Goal: Task Accomplishment & Management: Manage account settings

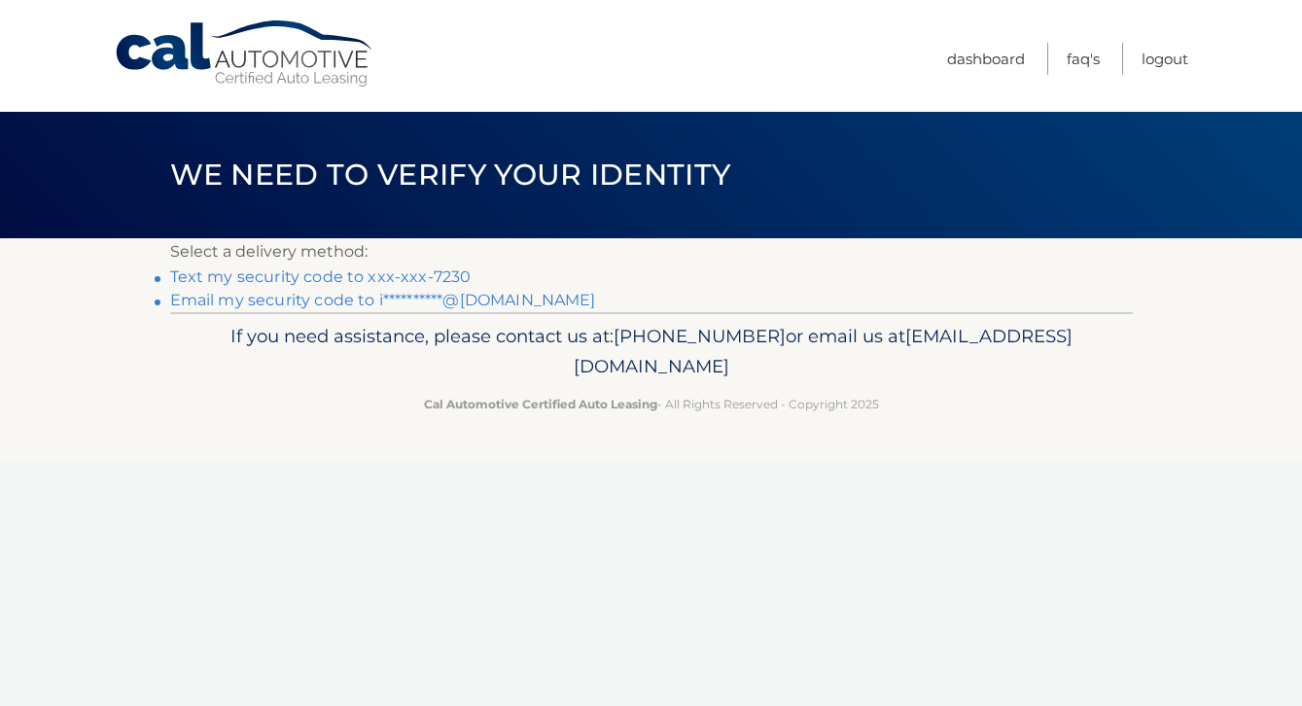
click at [384, 278] on link "Text my security code to xxx-xxx-7230" at bounding box center [320, 276] width 301 height 18
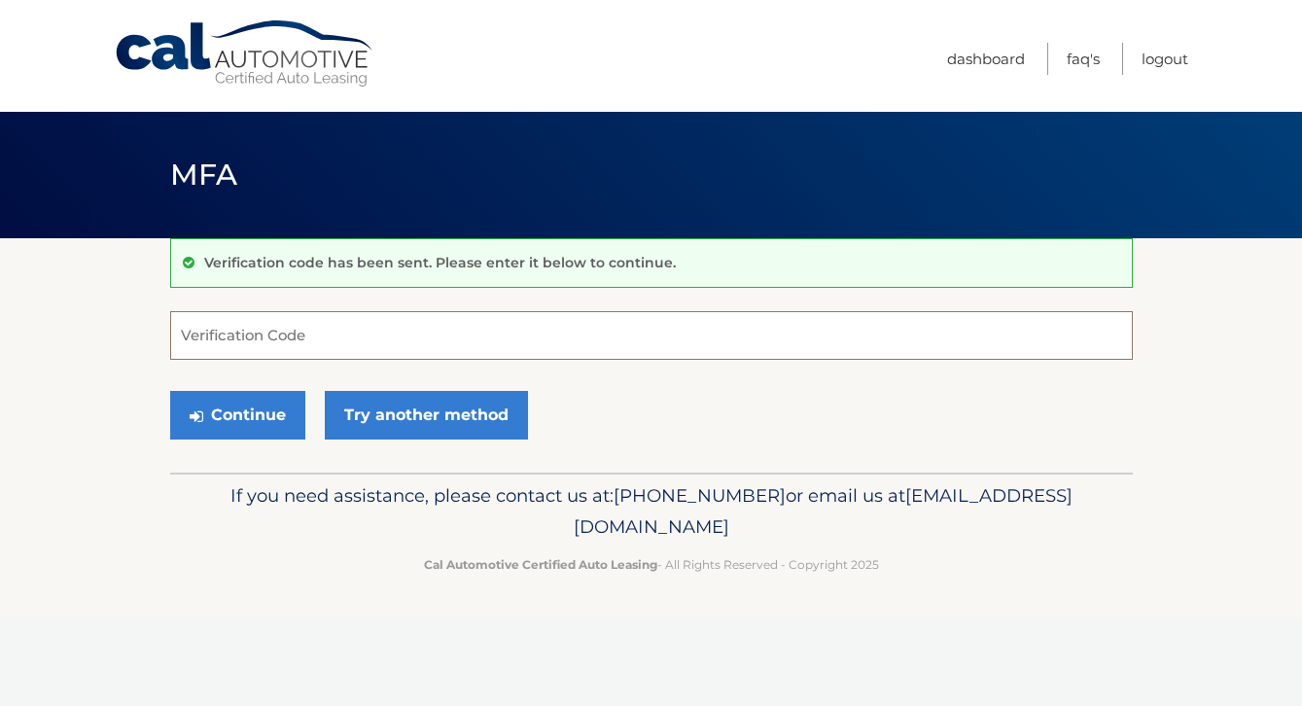
click at [360, 339] on input "Verification Code" at bounding box center [651, 335] width 963 height 49
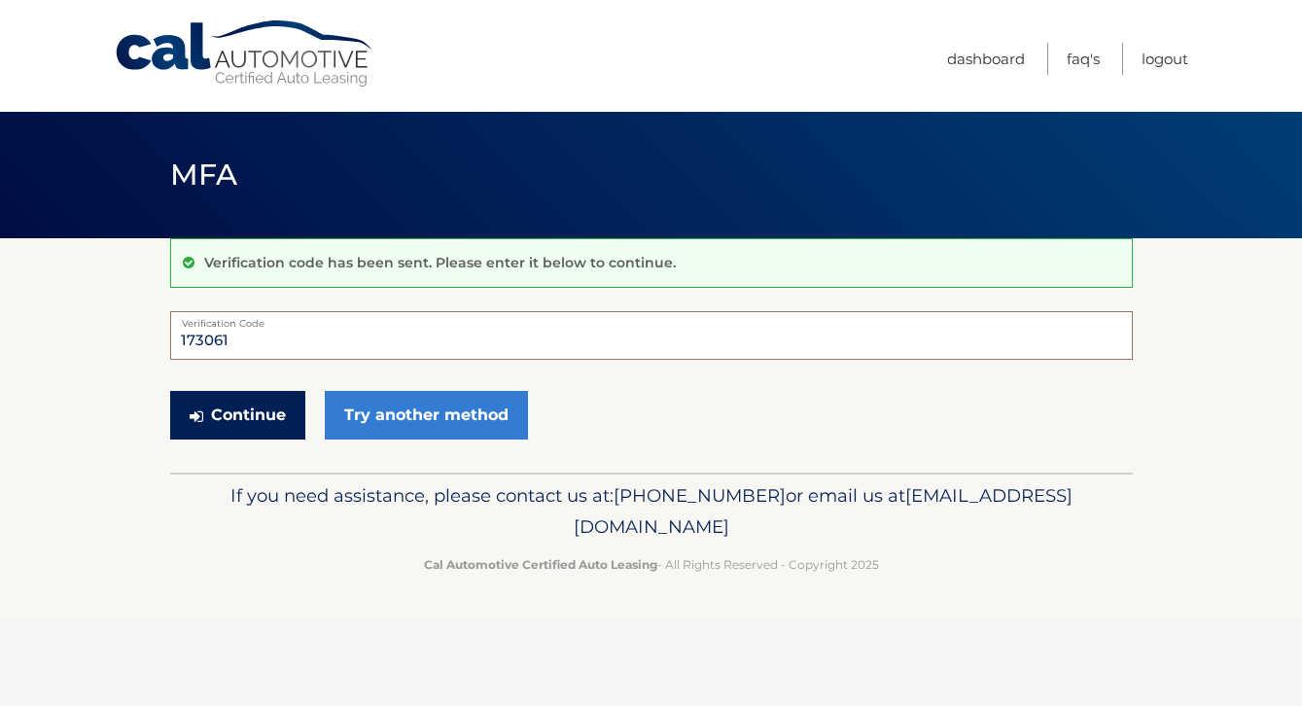
type input "173061"
click at [247, 399] on button "Continue" at bounding box center [237, 415] width 135 height 49
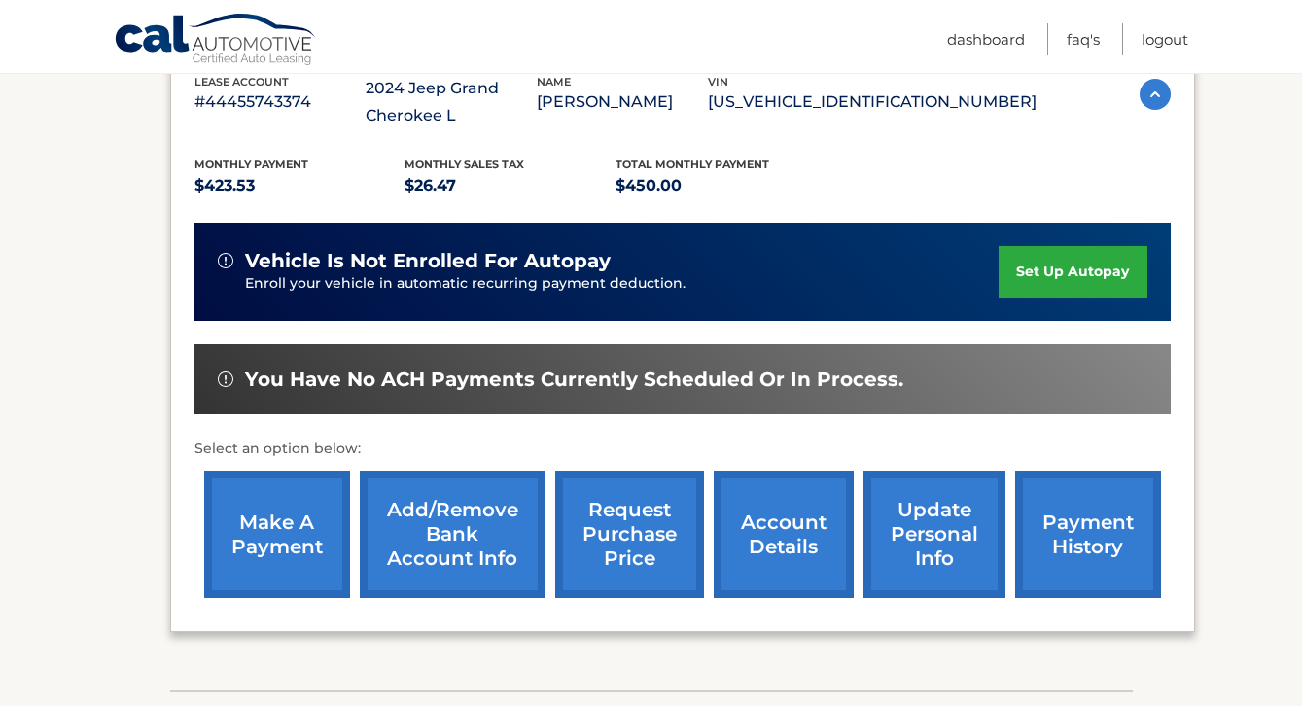
scroll to position [373, 0]
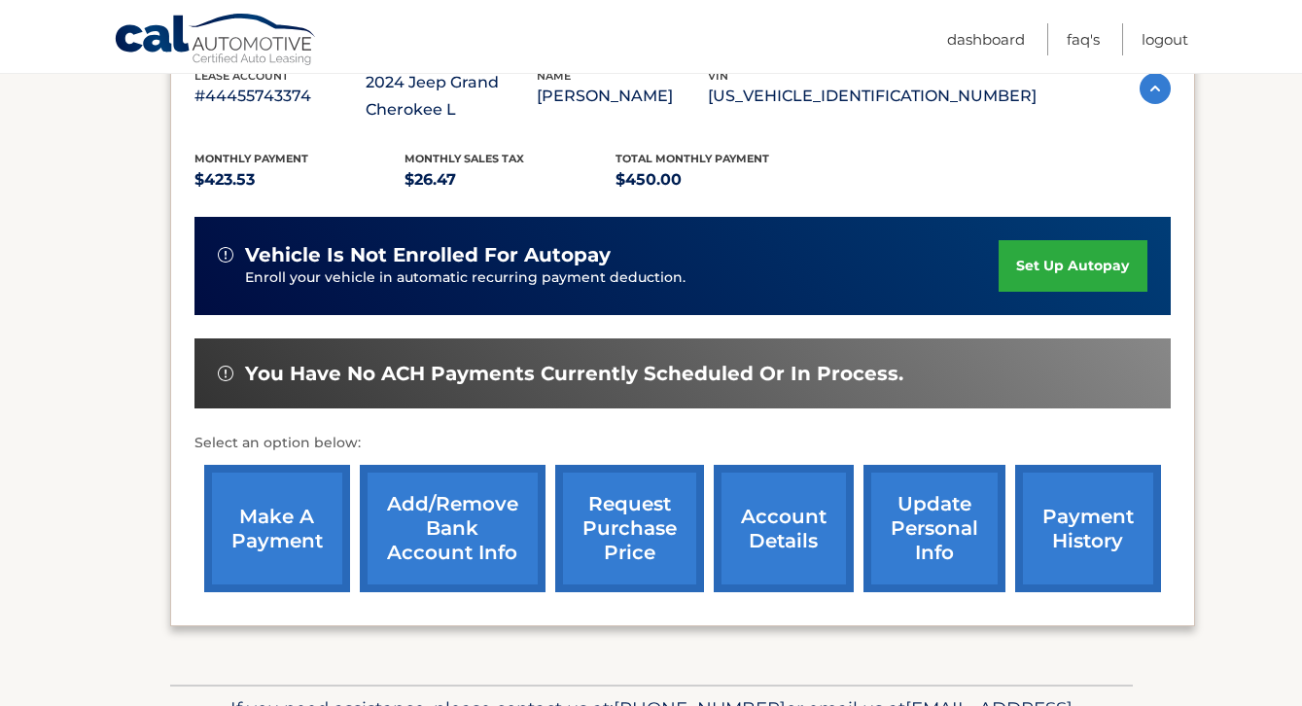
click at [1049, 551] on link "payment history" at bounding box center [1088, 528] width 146 height 127
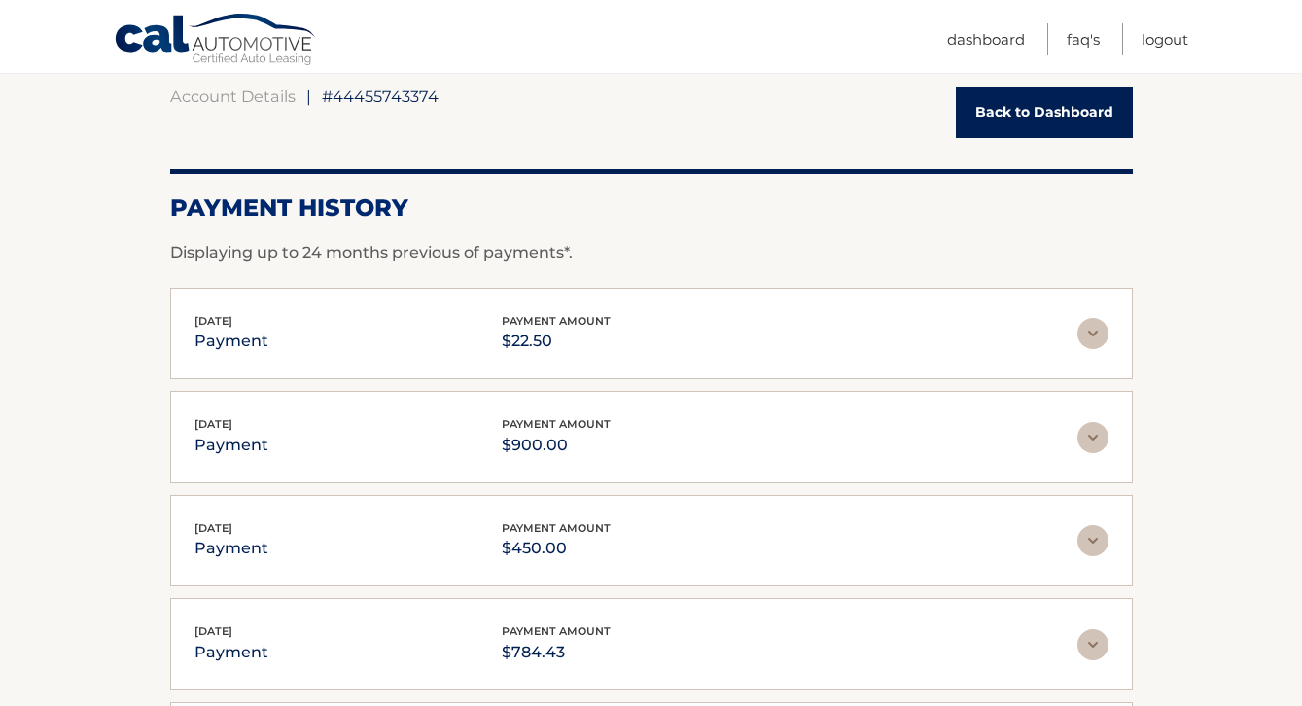
scroll to position [199, 0]
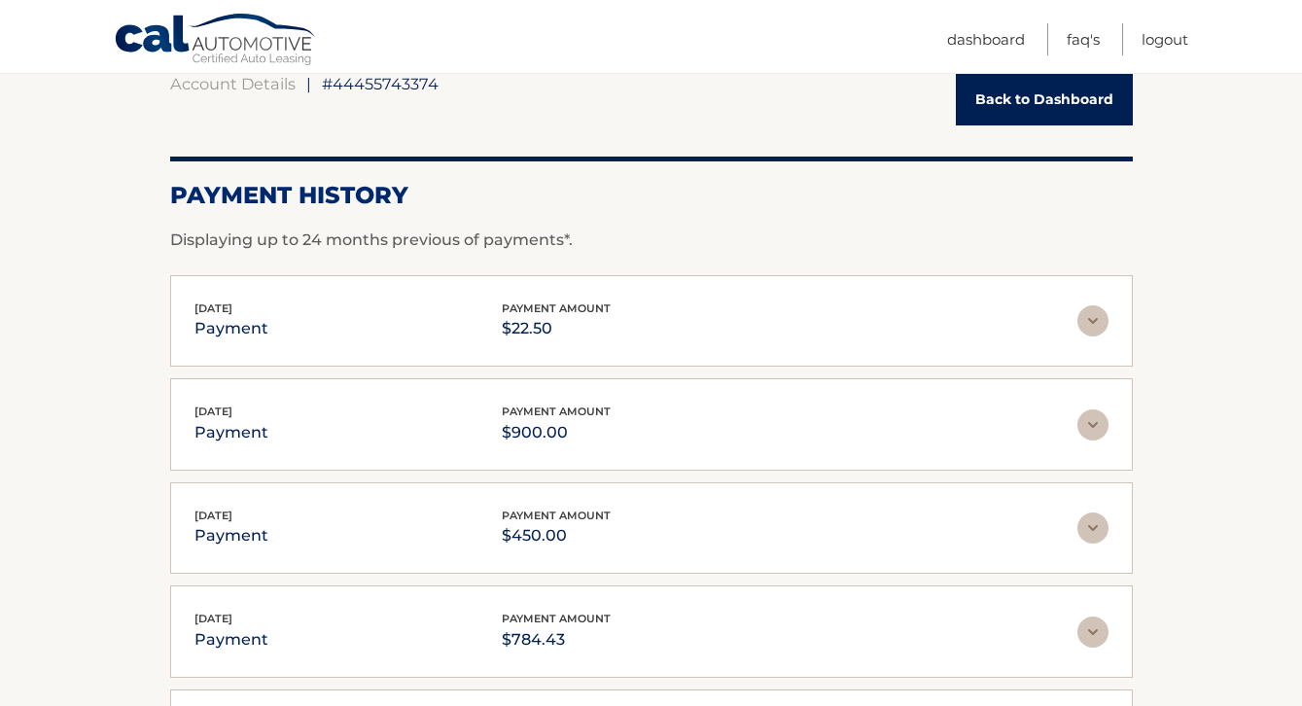
click at [1086, 110] on link "Back to Dashboard" at bounding box center [1044, 100] width 177 height 52
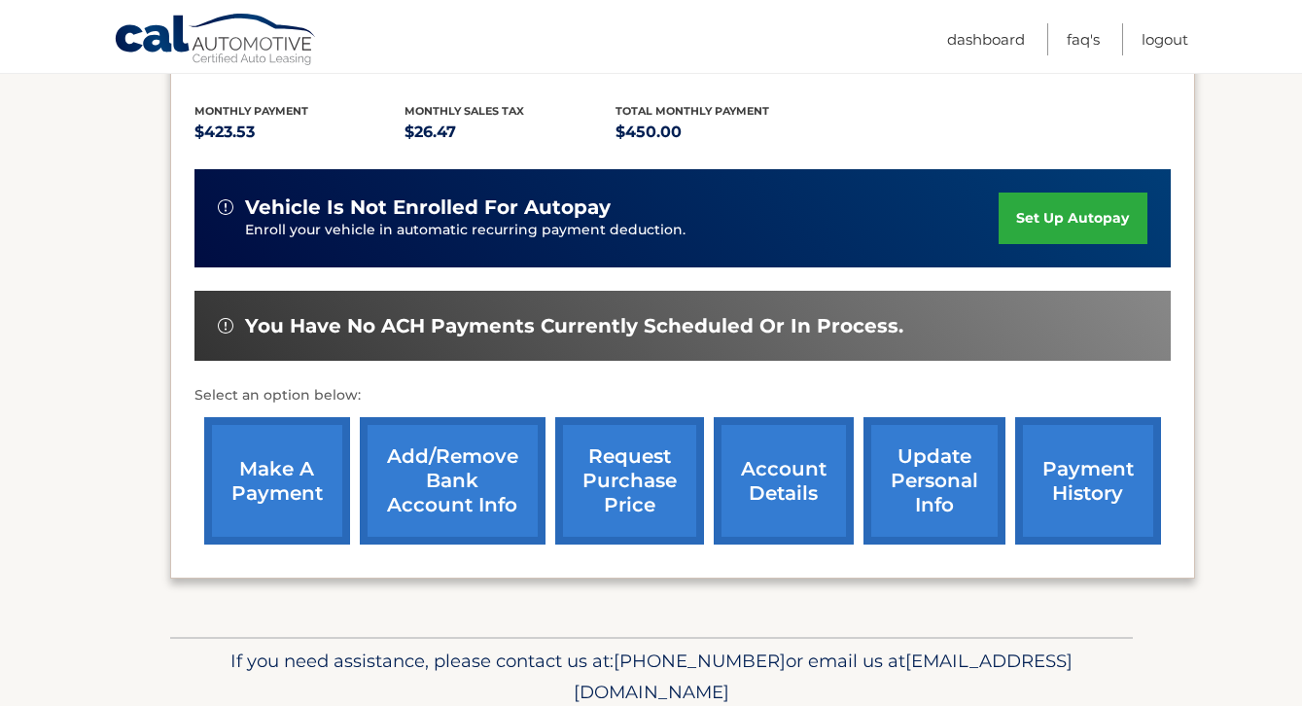
scroll to position [499, 0]
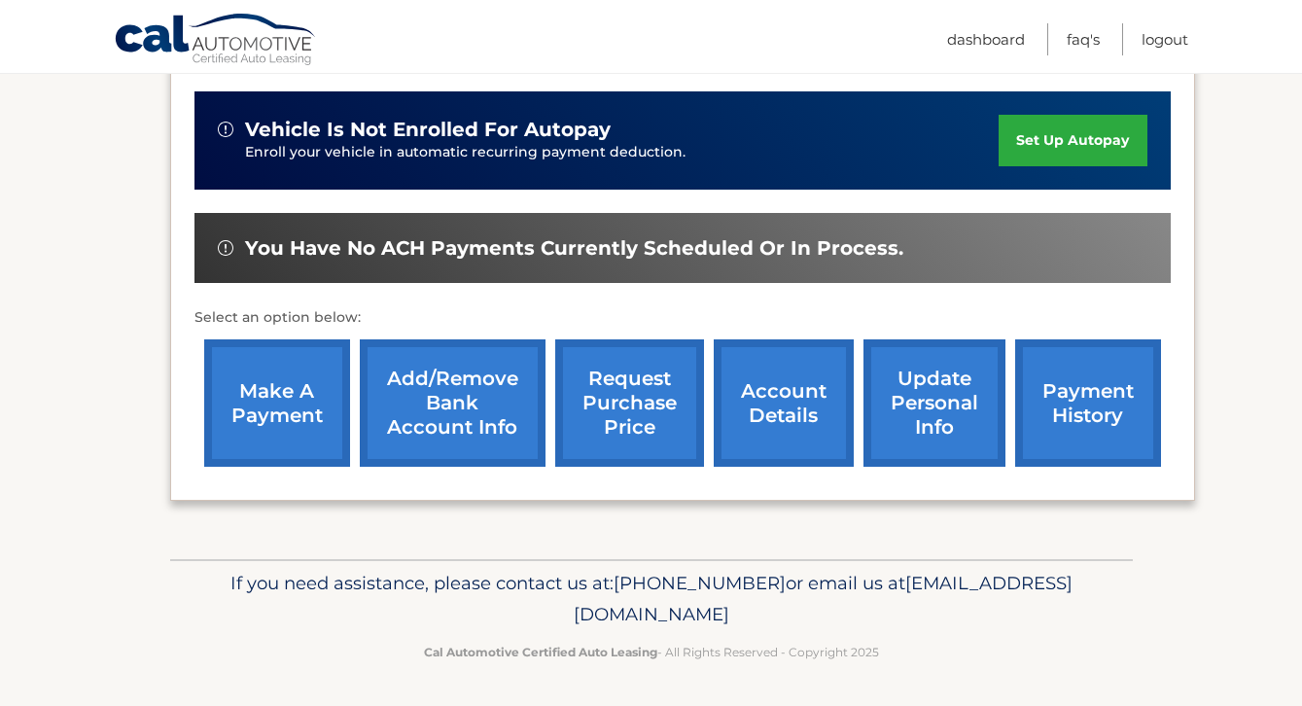
click at [257, 406] on link "make a payment" at bounding box center [277, 402] width 146 height 127
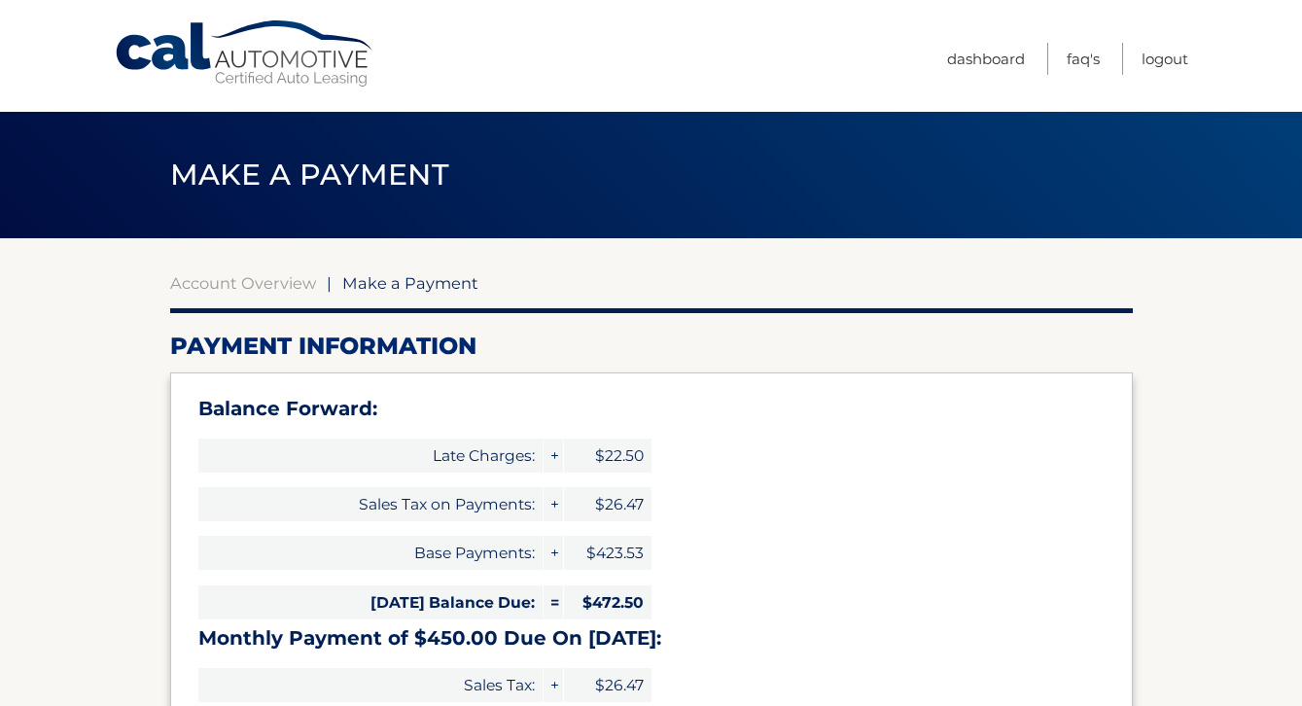
type input "922.50"
select select "MzBlZDJkYWUtM2IwNi00OWIxLTg5MmUtMGM0N2RhODAxYmNm"
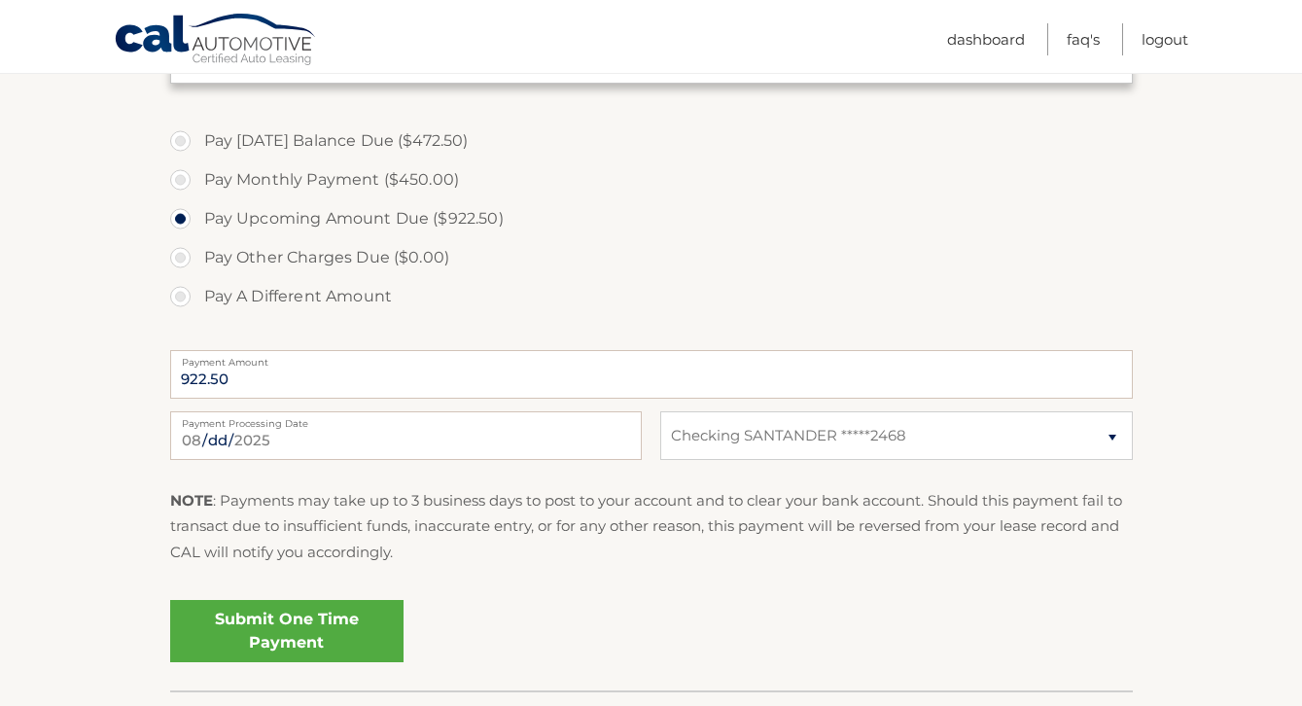
scroll to position [769, 0]
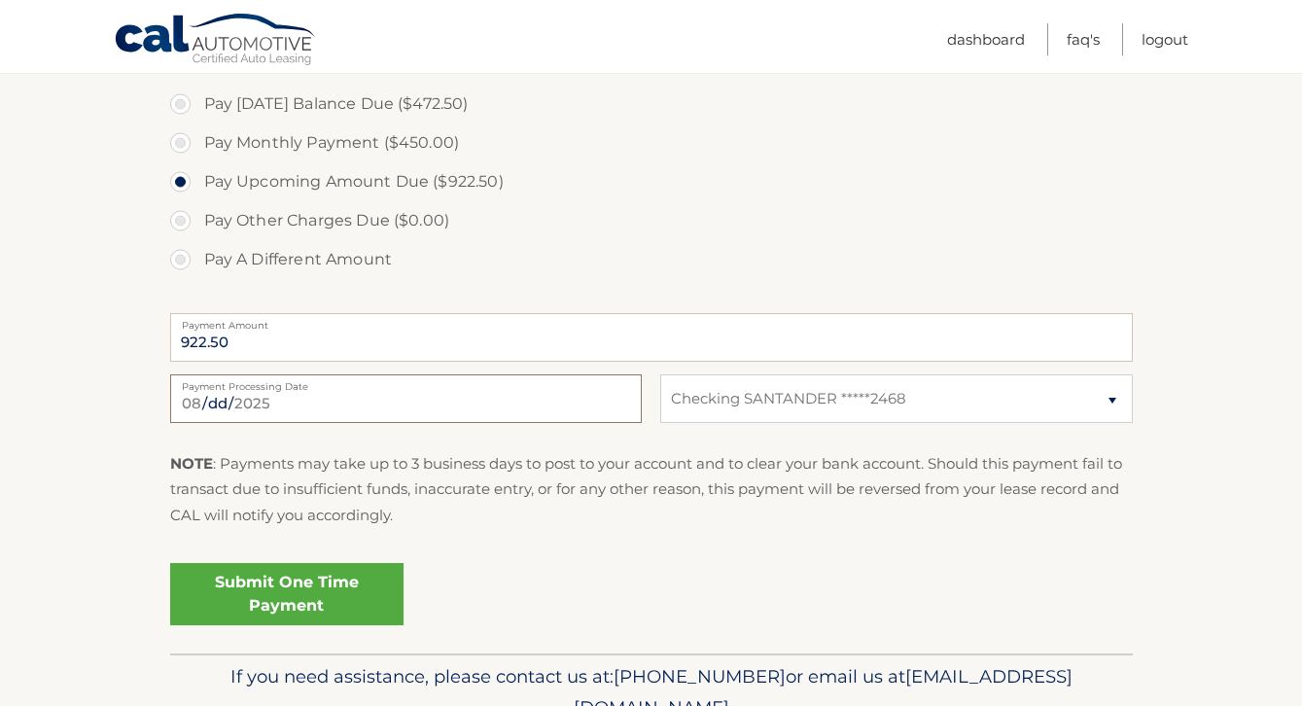
click at [391, 391] on input "2025-08-18" at bounding box center [406, 398] width 472 height 49
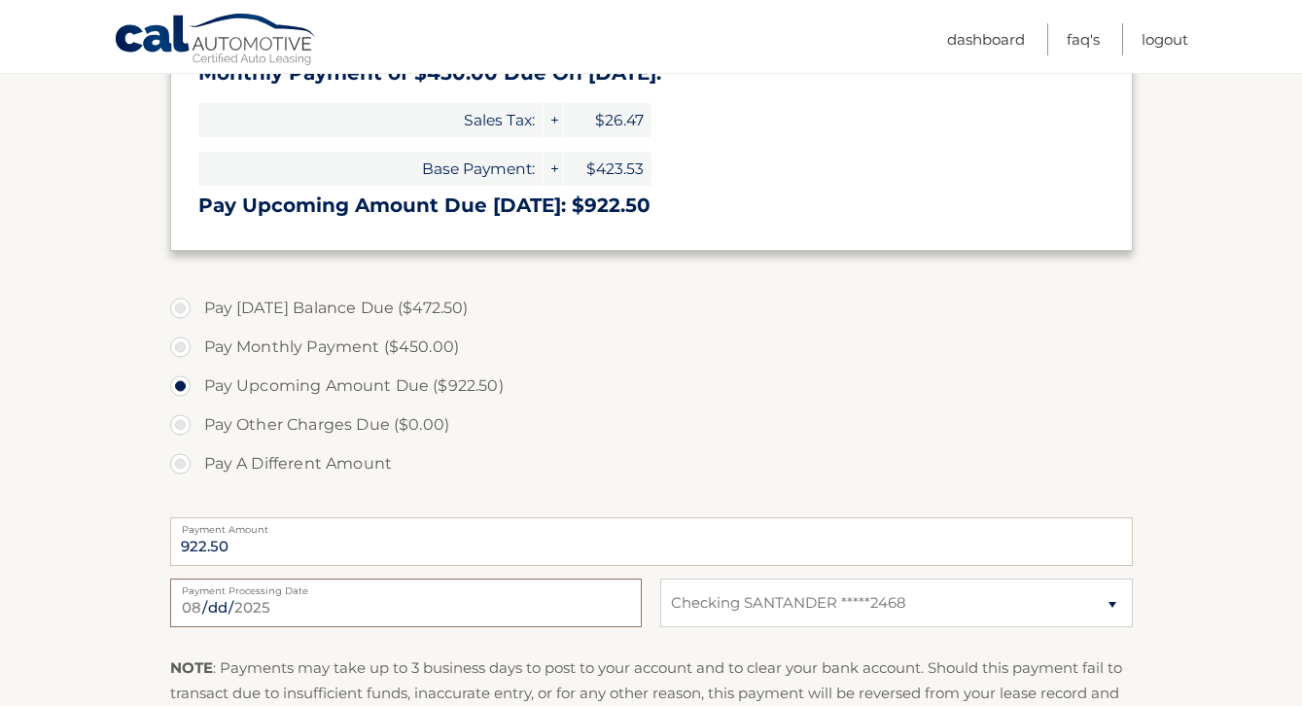
scroll to position [863, 0]
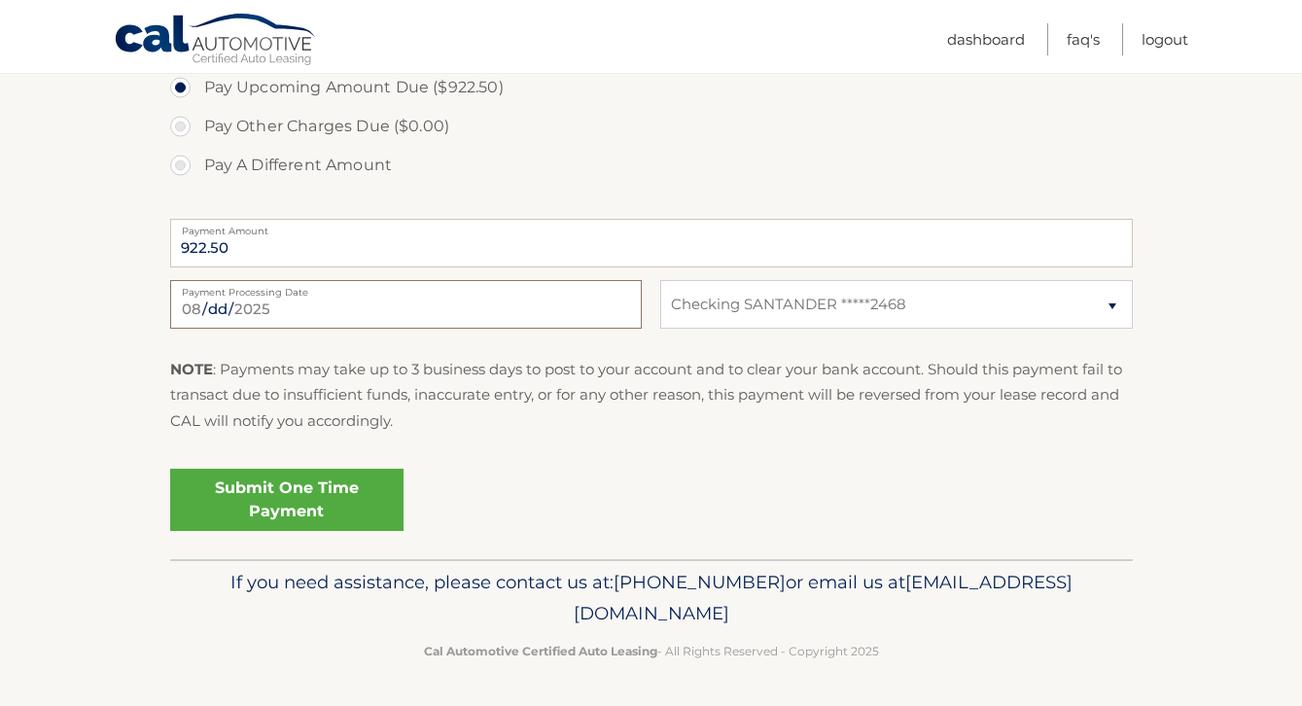
click at [353, 308] on input "2025-08-18" at bounding box center [406, 304] width 472 height 49
click at [502, 477] on div "Submit One Time Payment" at bounding box center [651, 496] width 963 height 70
click at [308, 490] on link "Submit One Time Payment" at bounding box center [286, 500] width 233 height 62
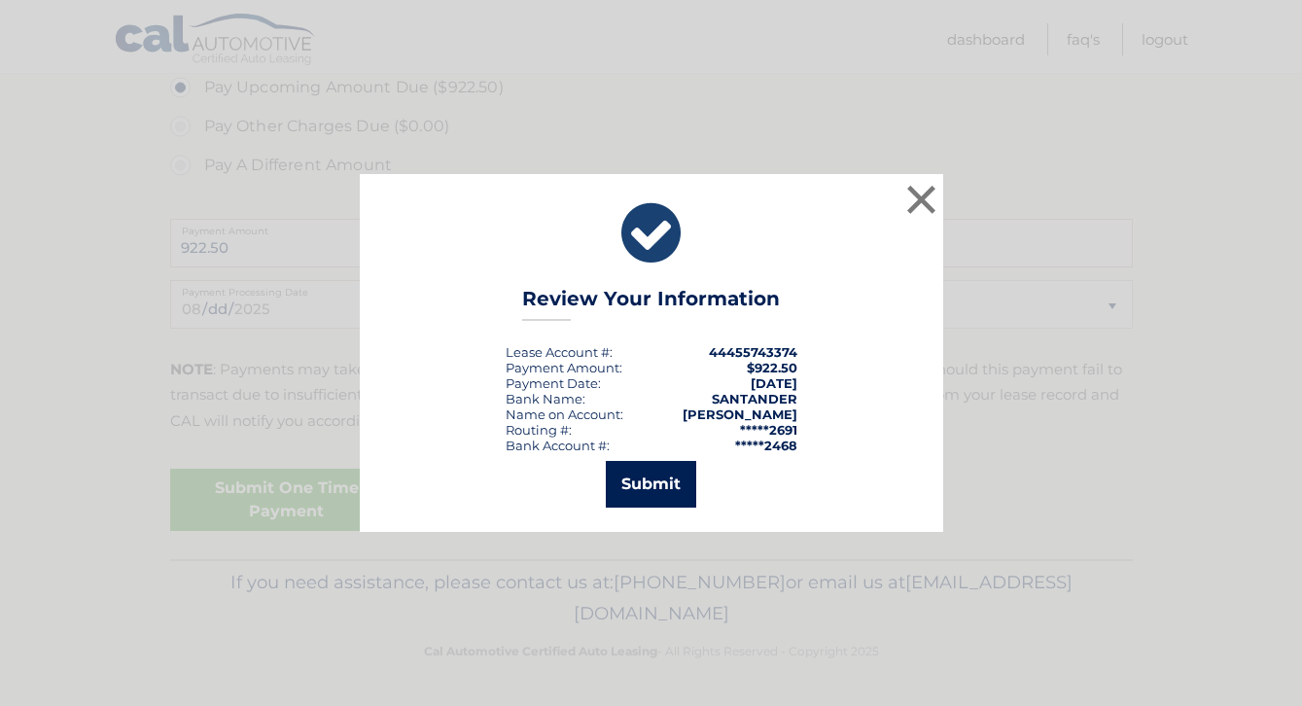
click at [636, 502] on button "Submit" at bounding box center [651, 484] width 90 height 47
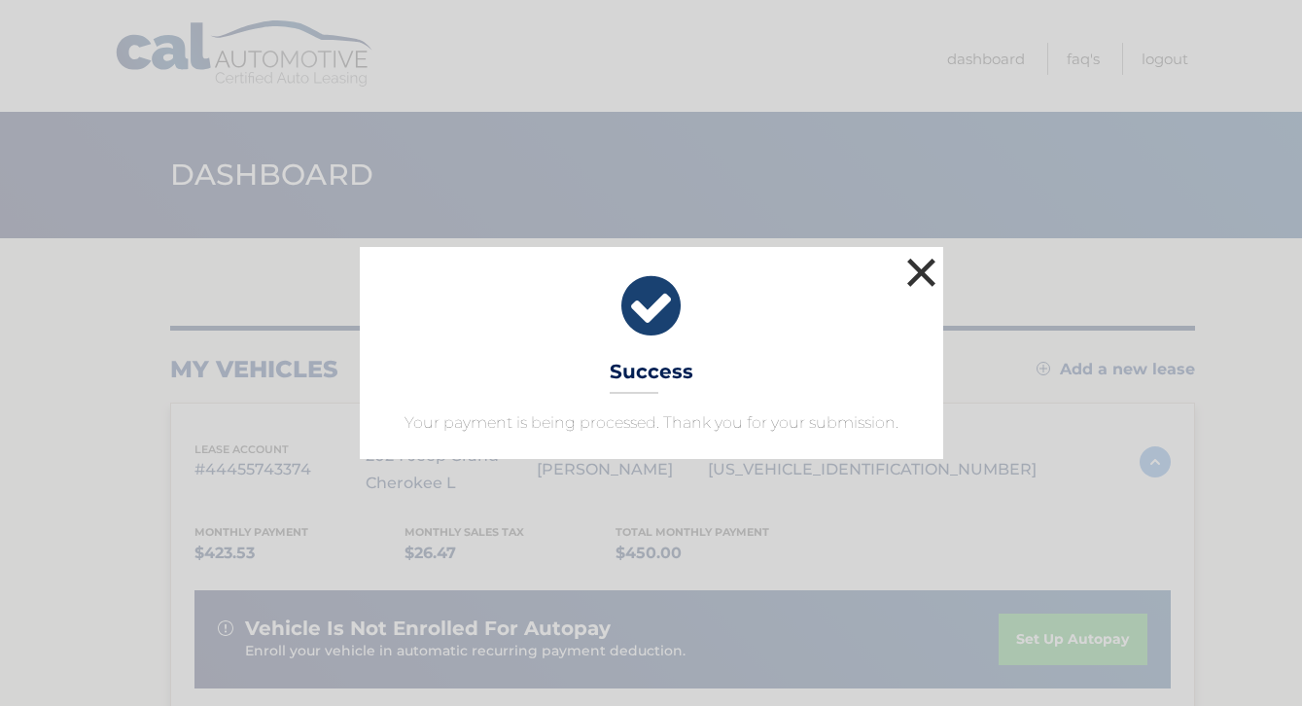
click at [929, 262] on button "×" at bounding box center [921, 272] width 39 height 39
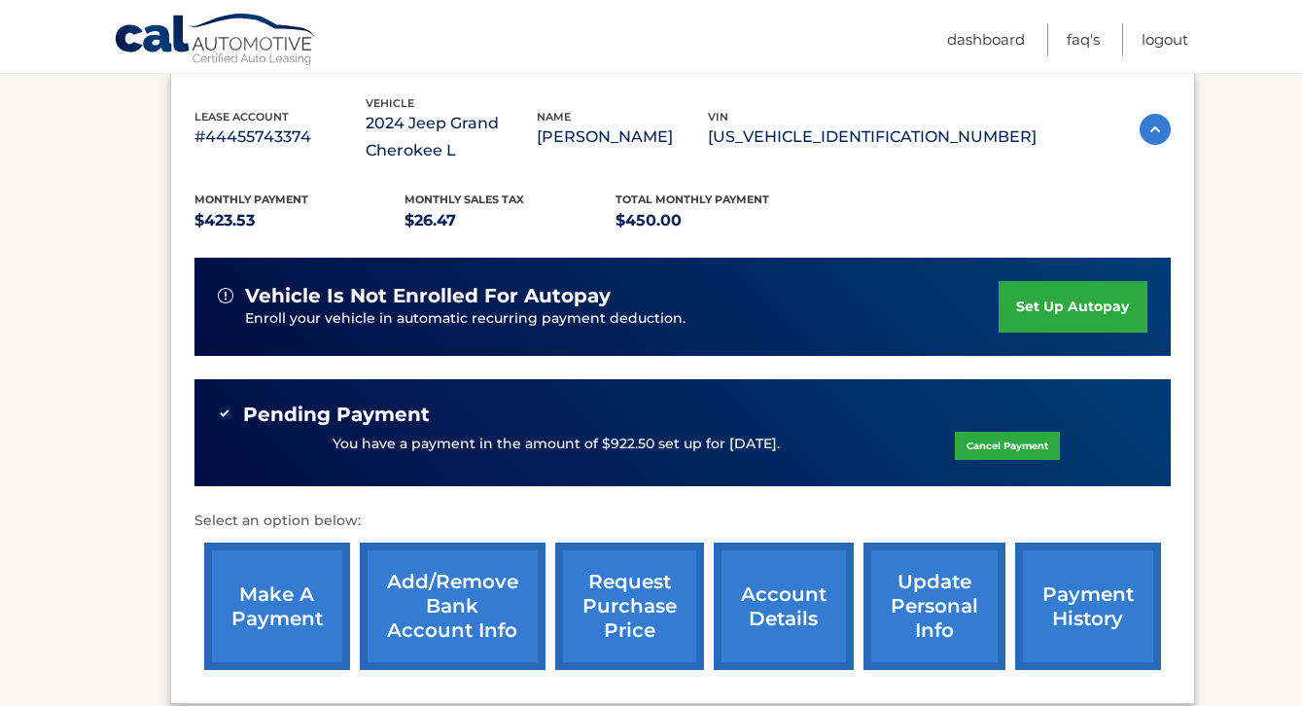
scroll to position [312, 0]
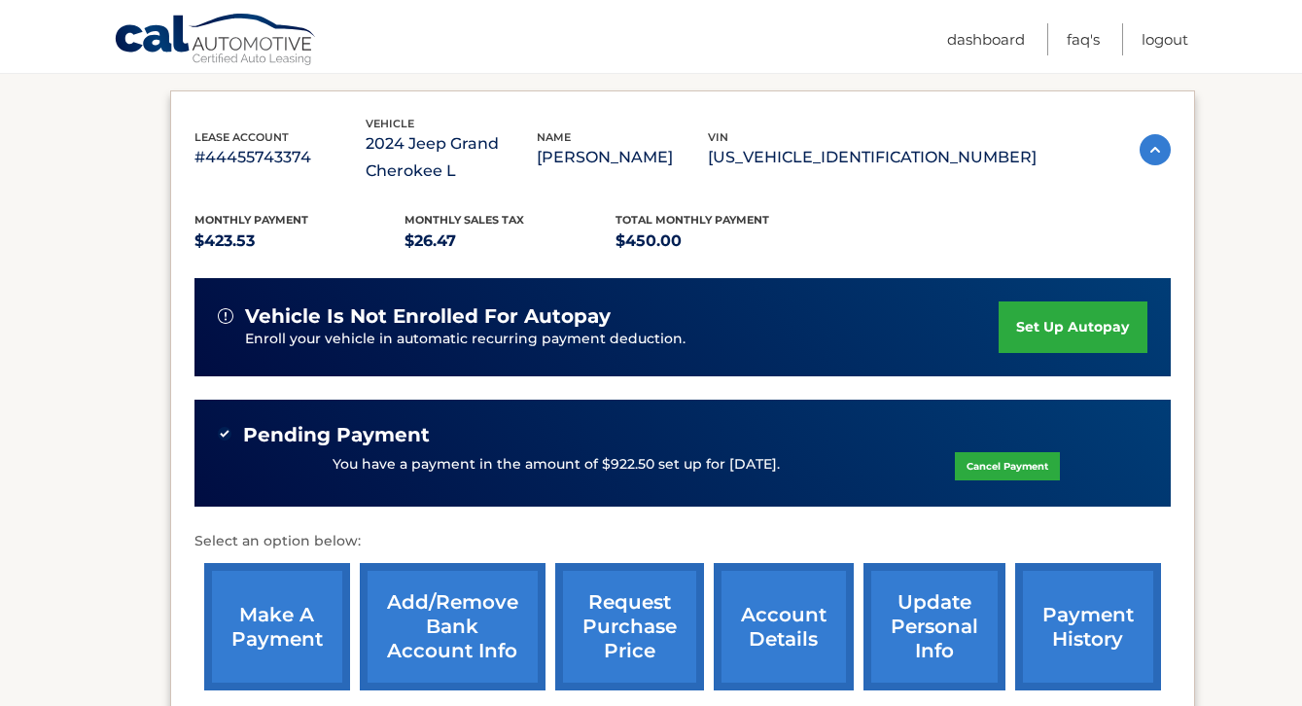
click at [297, 615] on link "make a payment" at bounding box center [277, 626] width 146 height 127
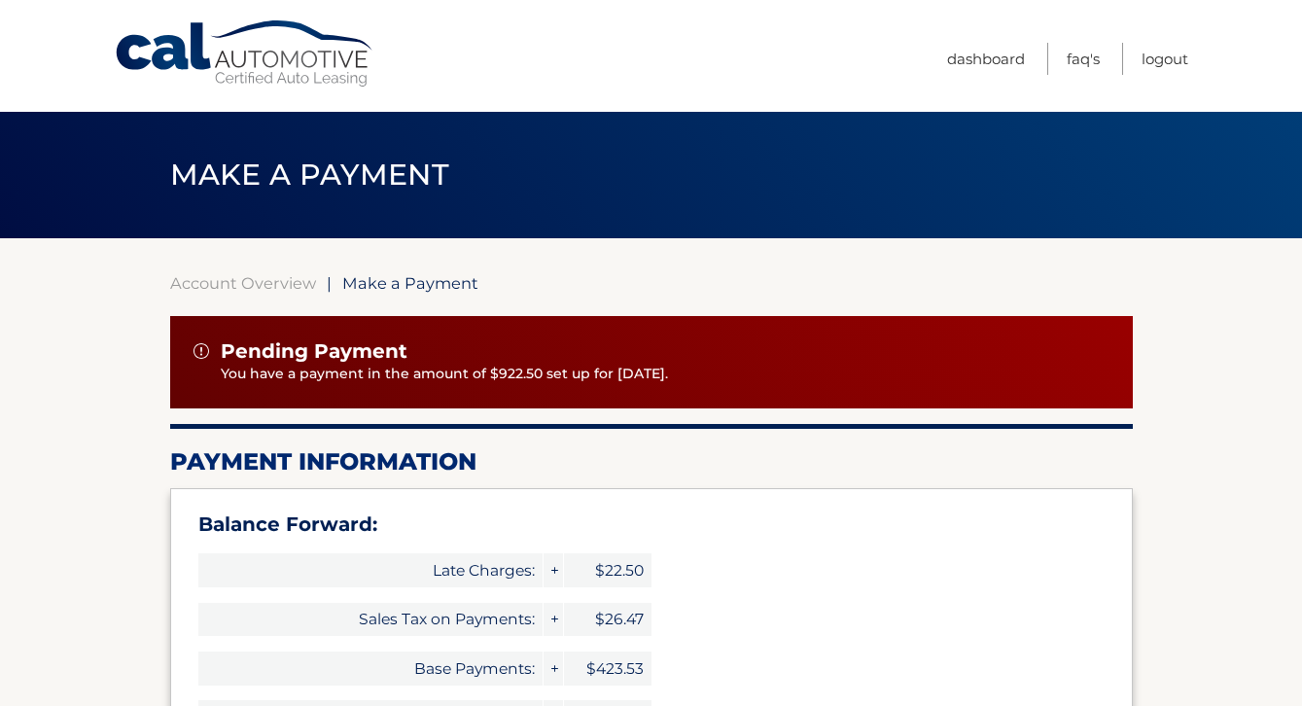
type input "922.50"
select select "MzBlZDJkYWUtM2IwNi00OWIxLTg5MmUtMGM0N2RhODAxYmNm"
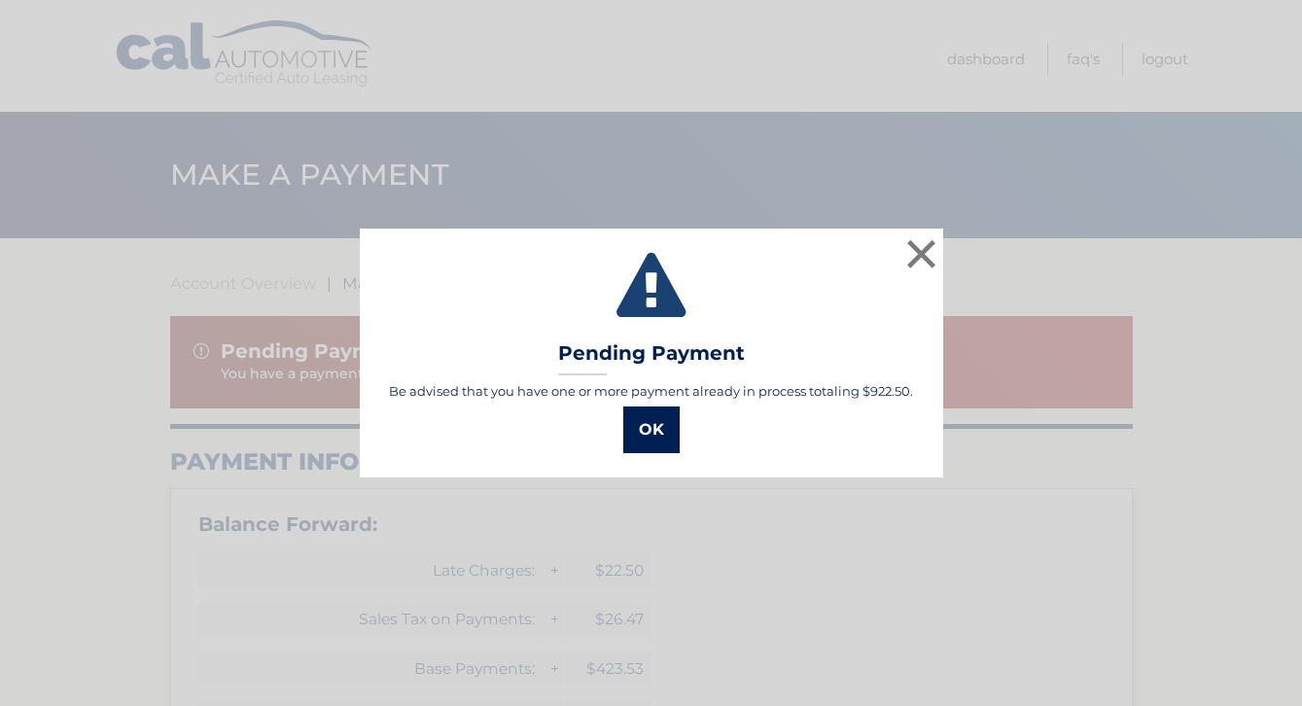
click at [668, 434] on button "OK" at bounding box center [651, 429] width 56 height 47
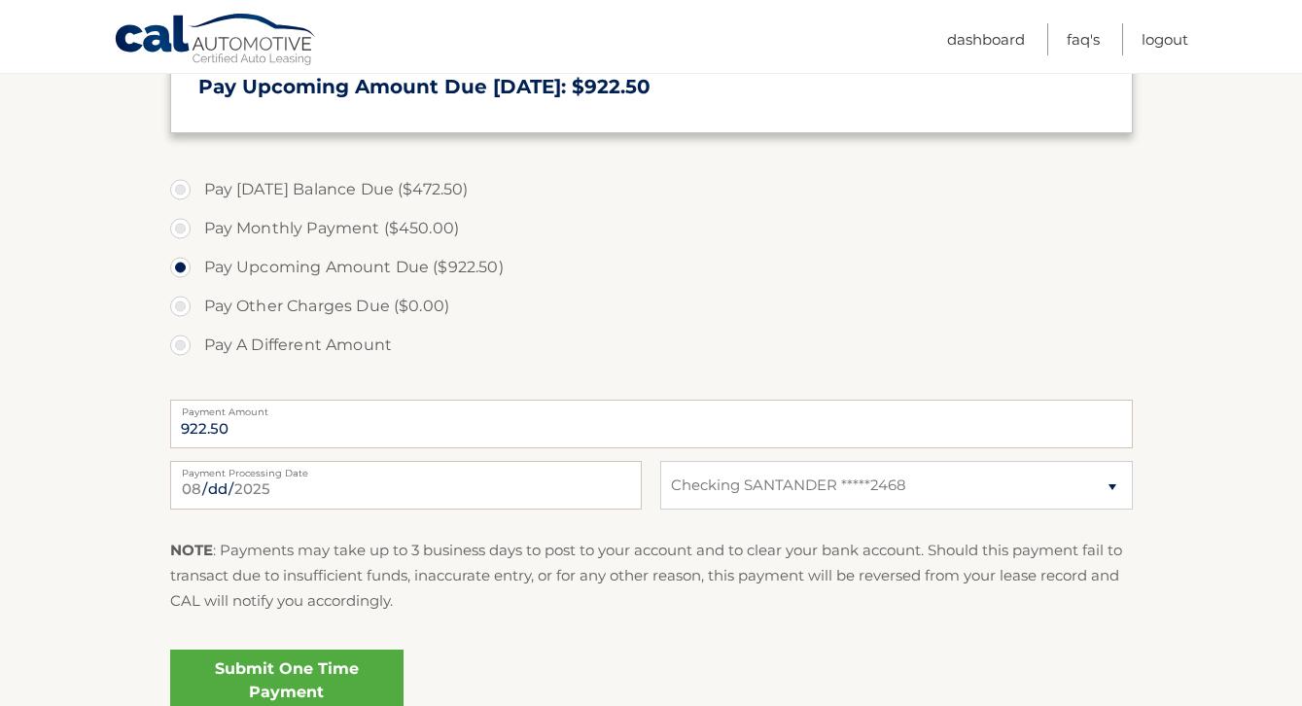
scroll to position [859, 0]
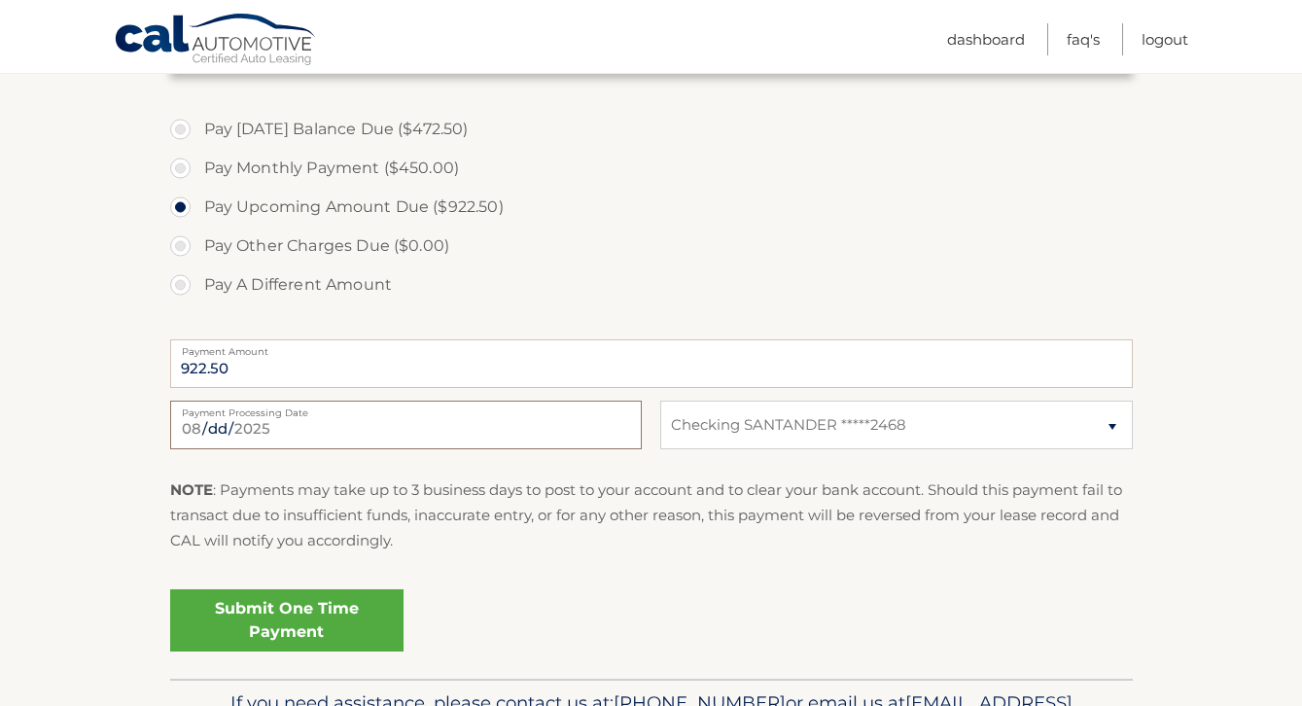
click at [283, 425] on input "2025-08-18" at bounding box center [406, 425] width 472 height 49
click at [691, 192] on label "Pay Upcoming Amount Due ($922.50)" at bounding box center [651, 207] width 963 height 39
click at [197, 192] on input "Pay Upcoming Amount Due ($922.50)" at bounding box center [187, 203] width 19 height 31
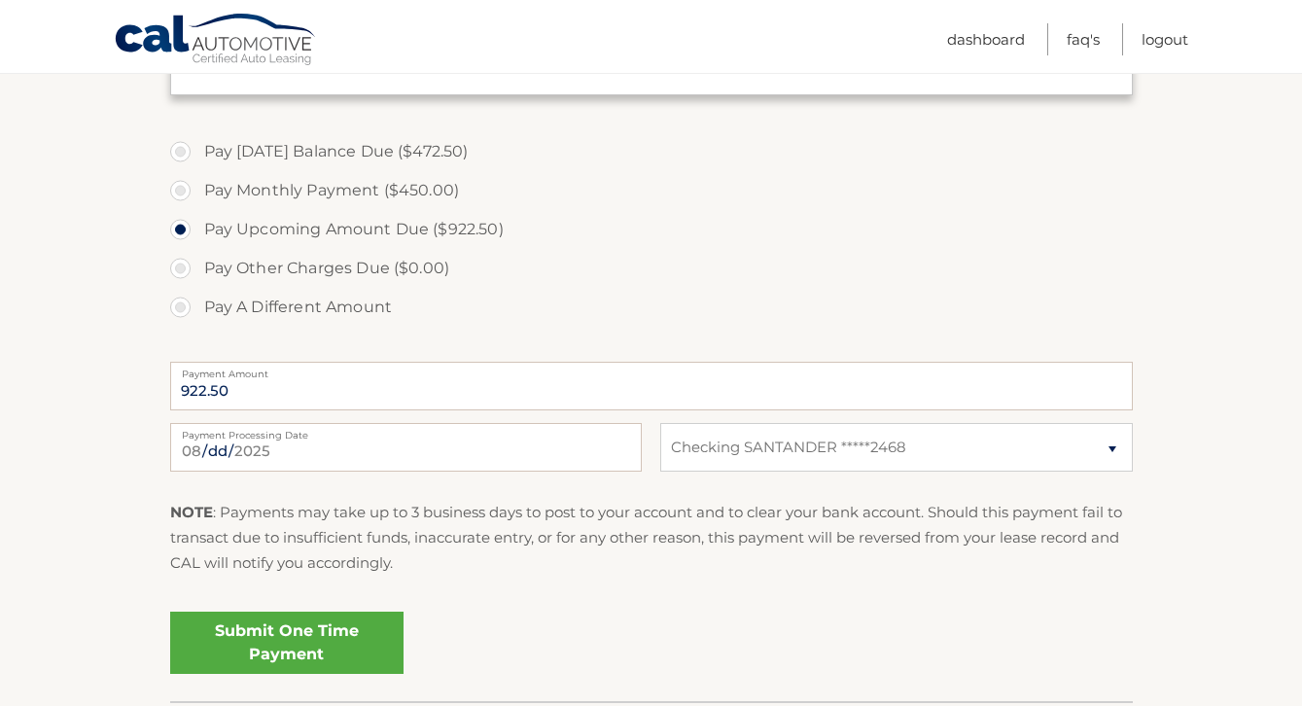
click at [587, 473] on div "2025-08-18 Payment Processing Date This payment is scheduled after your grace p…" at bounding box center [651, 458] width 963 height 70
click at [577, 456] on input "2025-08-18" at bounding box center [406, 447] width 472 height 49
click at [636, 188] on label "Pay Monthly Payment ($450.00)" at bounding box center [651, 190] width 963 height 39
click at [197, 188] on input "Pay Monthly Payment ($450.00)" at bounding box center [187, 186] width 19 height 31
radio input "true"
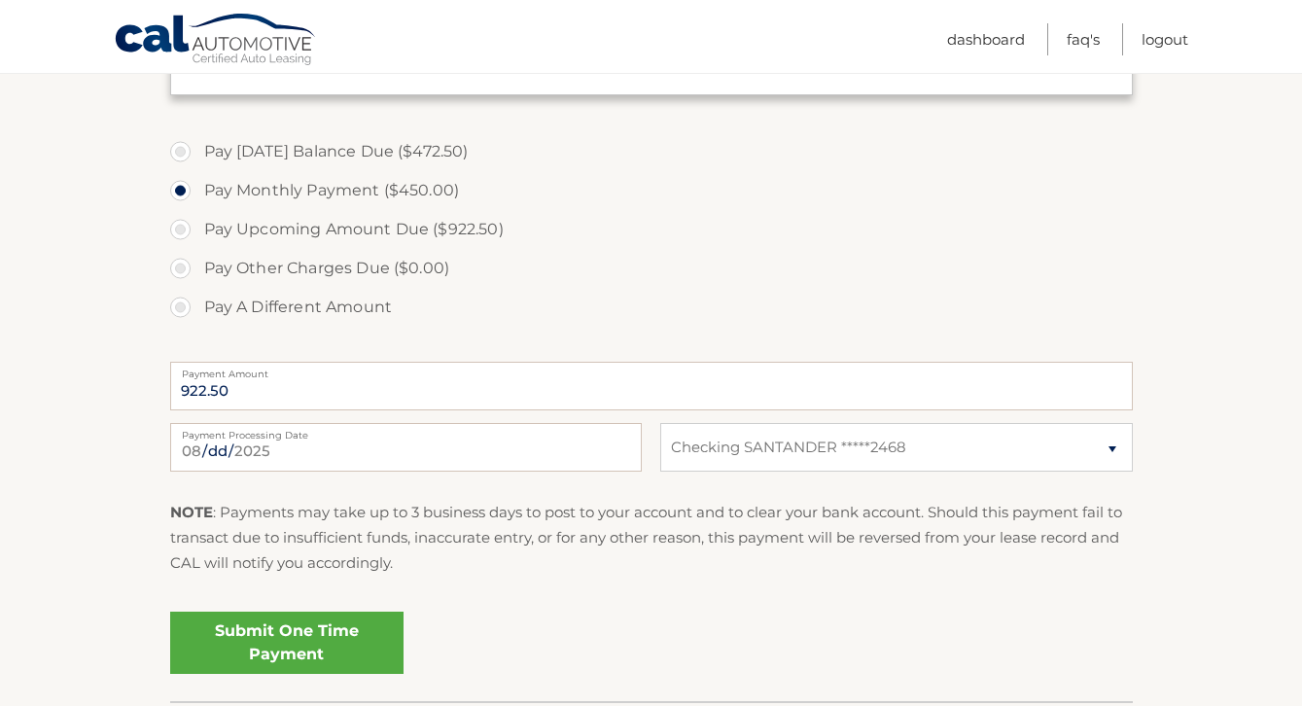
type input "450.00"
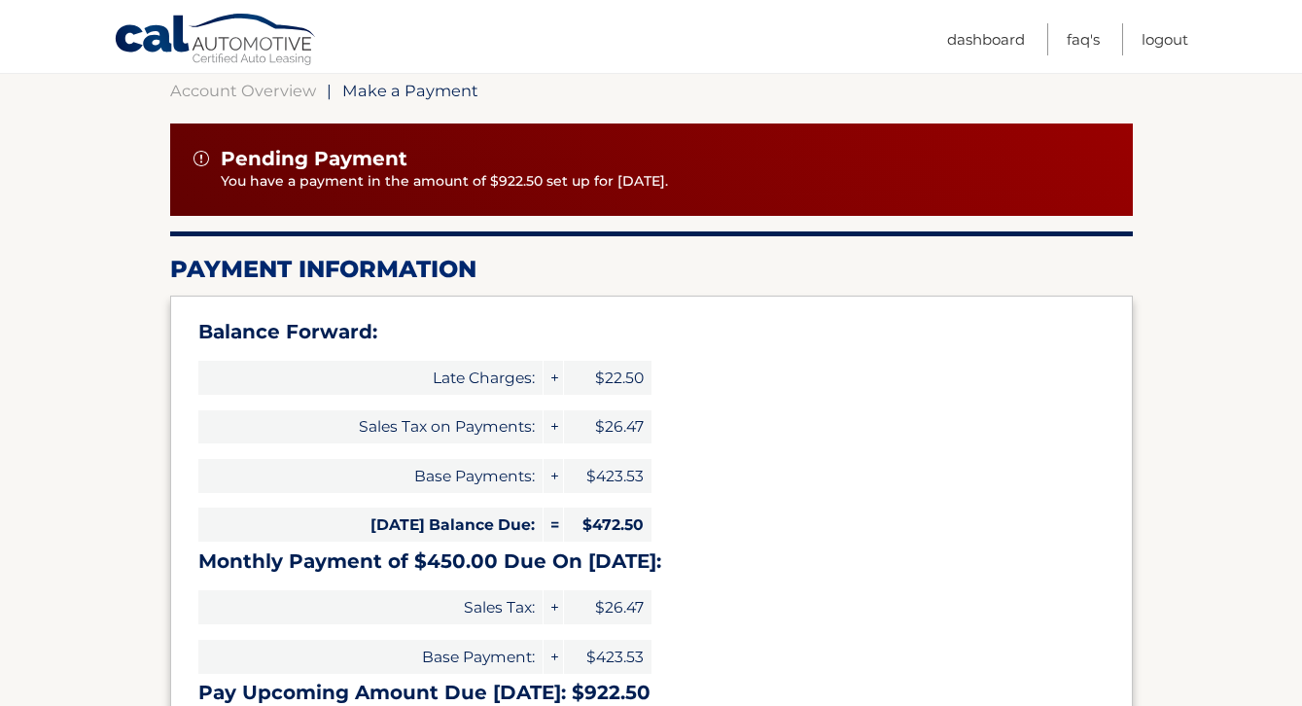
scroll to position [182, 0]
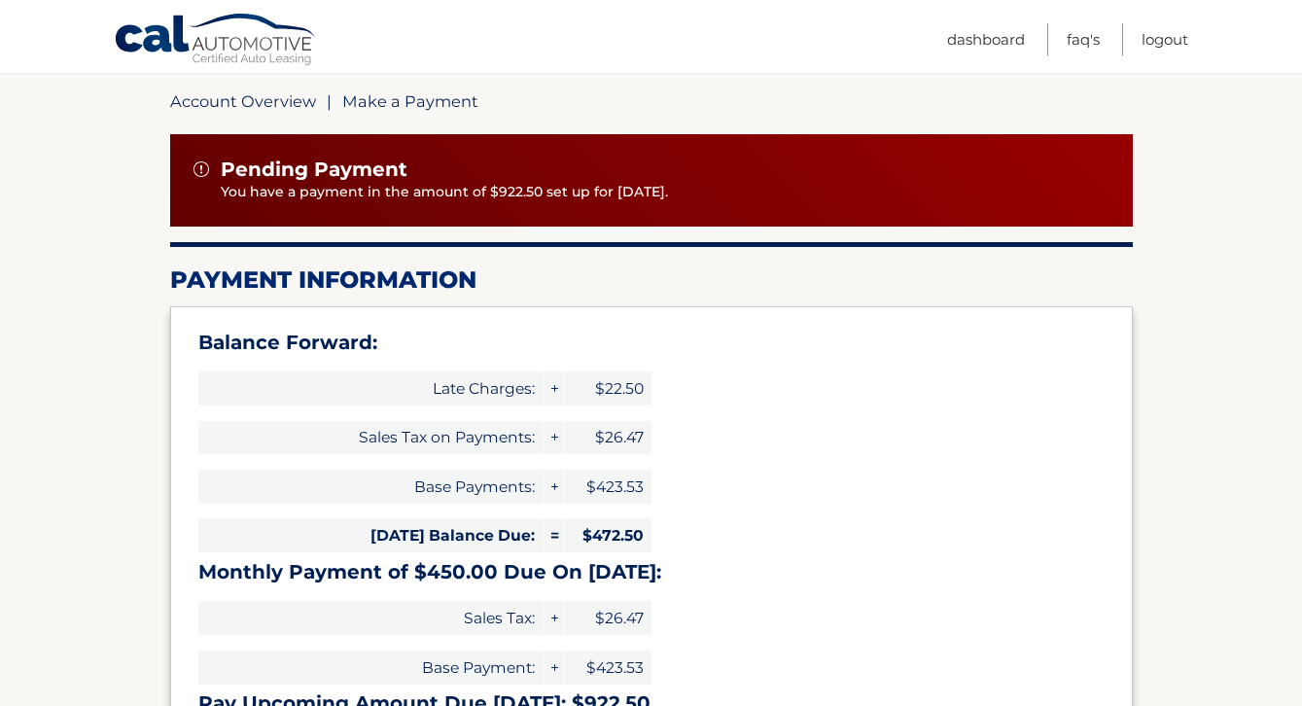
click at [219, 99] on link "Account Overview" at bounding box center [243, 100] width 146 height 19
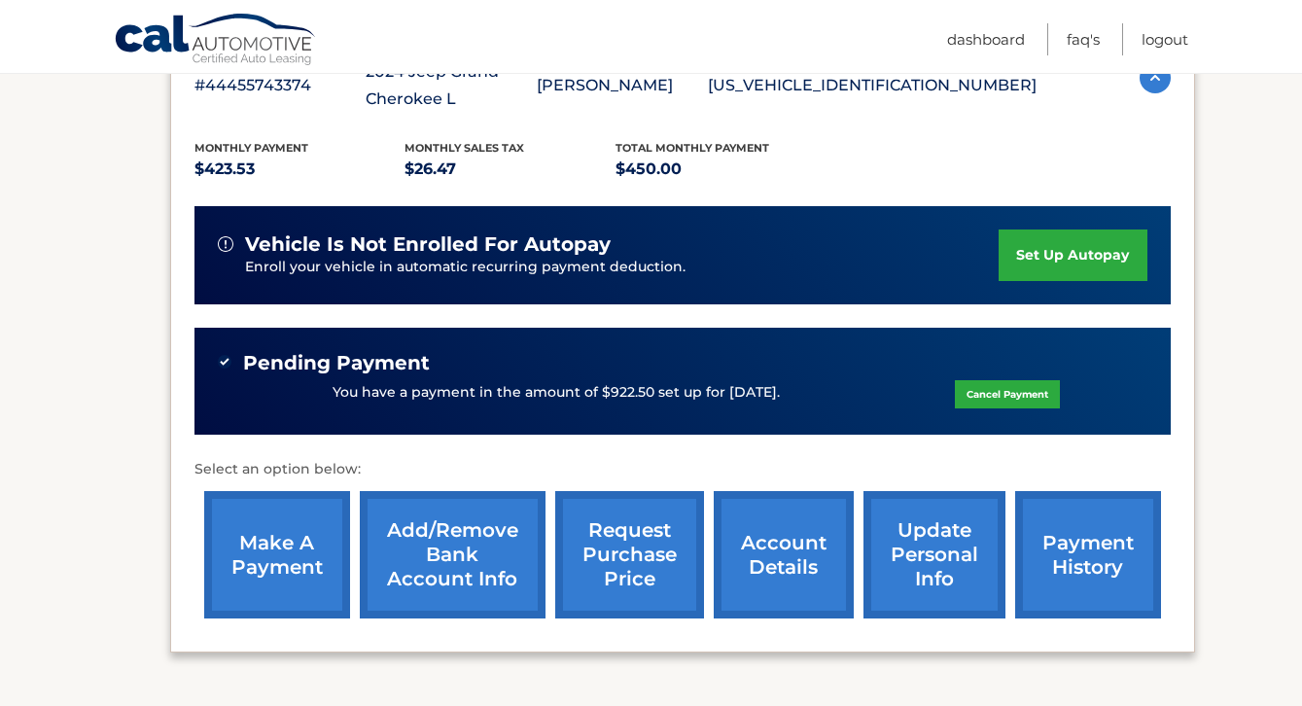
scroll to position [320, 0]
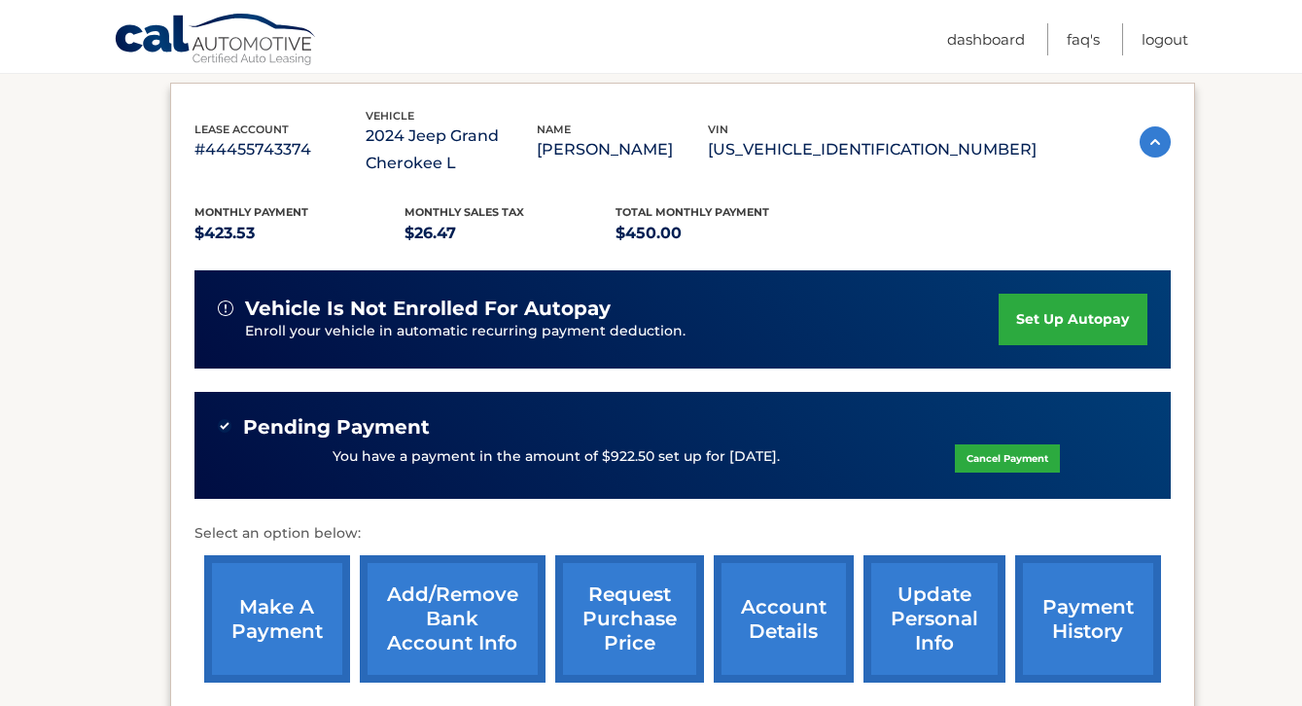
click at [1078, 323] on link "set up autopay" at bounding box center [1073, 320] width 148 height 52
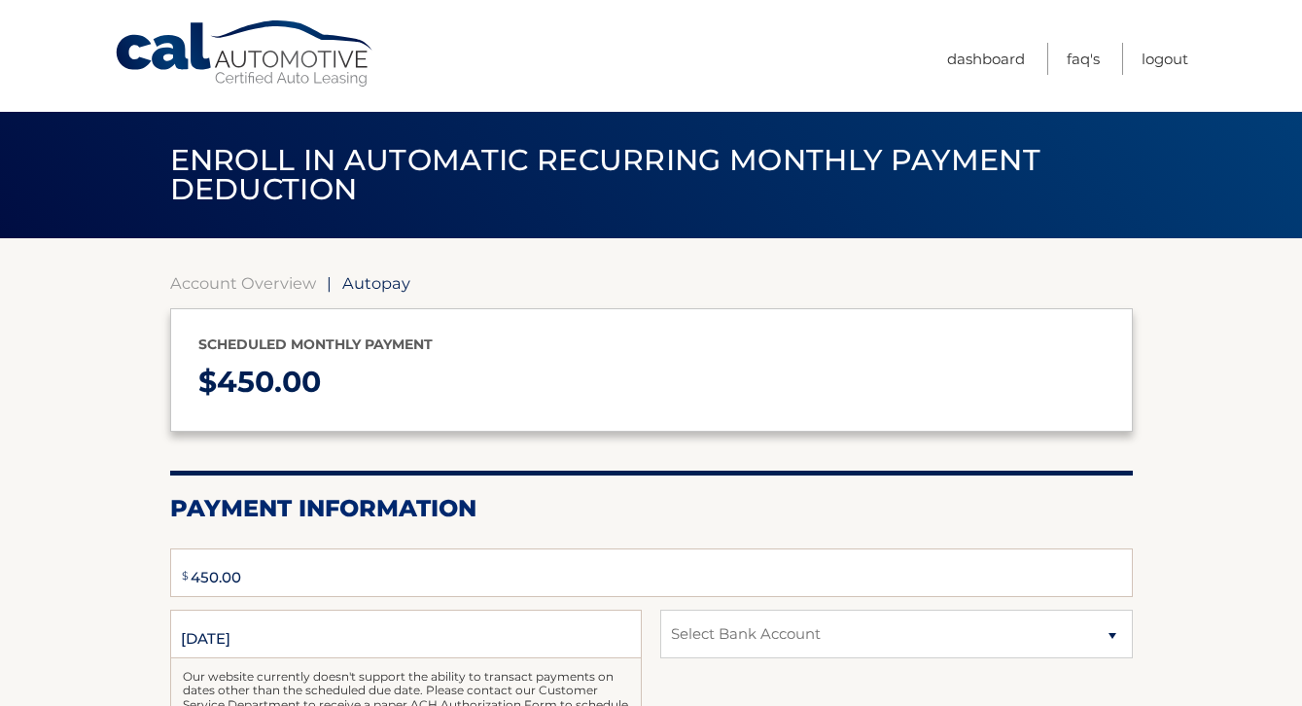
type input "450"
select select "MzBlZDJkYWUtM2IwNi00OWIxLTg5MmUtMGM0N2RhODAxYmNm"
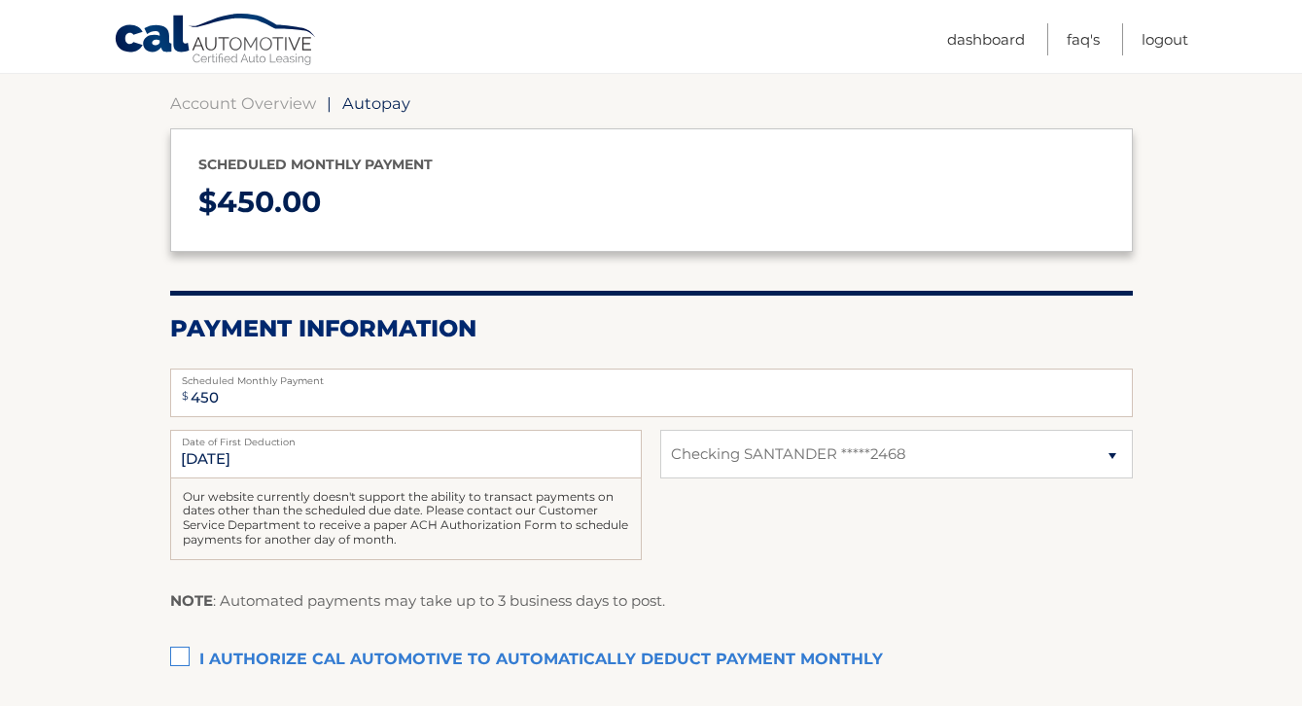
scroll to position [183, 0]
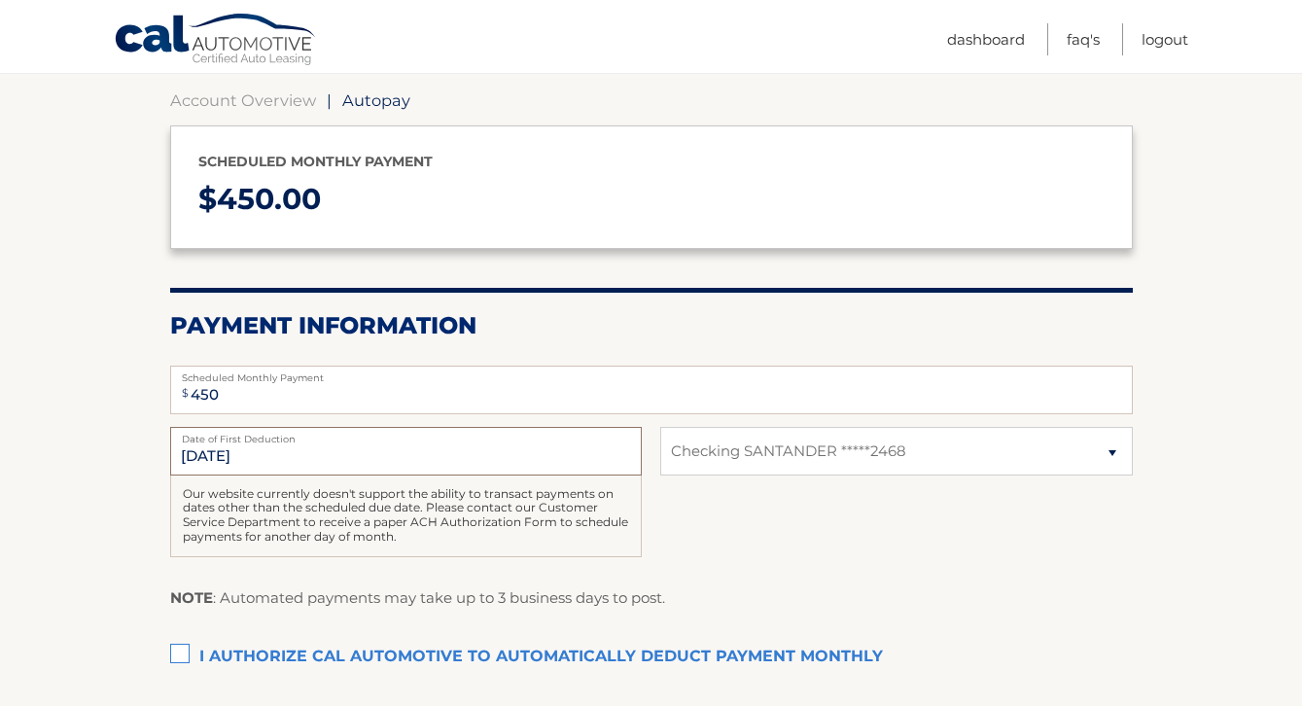
click at [483, 462] on input "[DATE]" at bounding box center [406, 451] width 472 height 49
click at [583, 446] on input "[DATE]" at bounding box center [406, 451] width 472 height 49
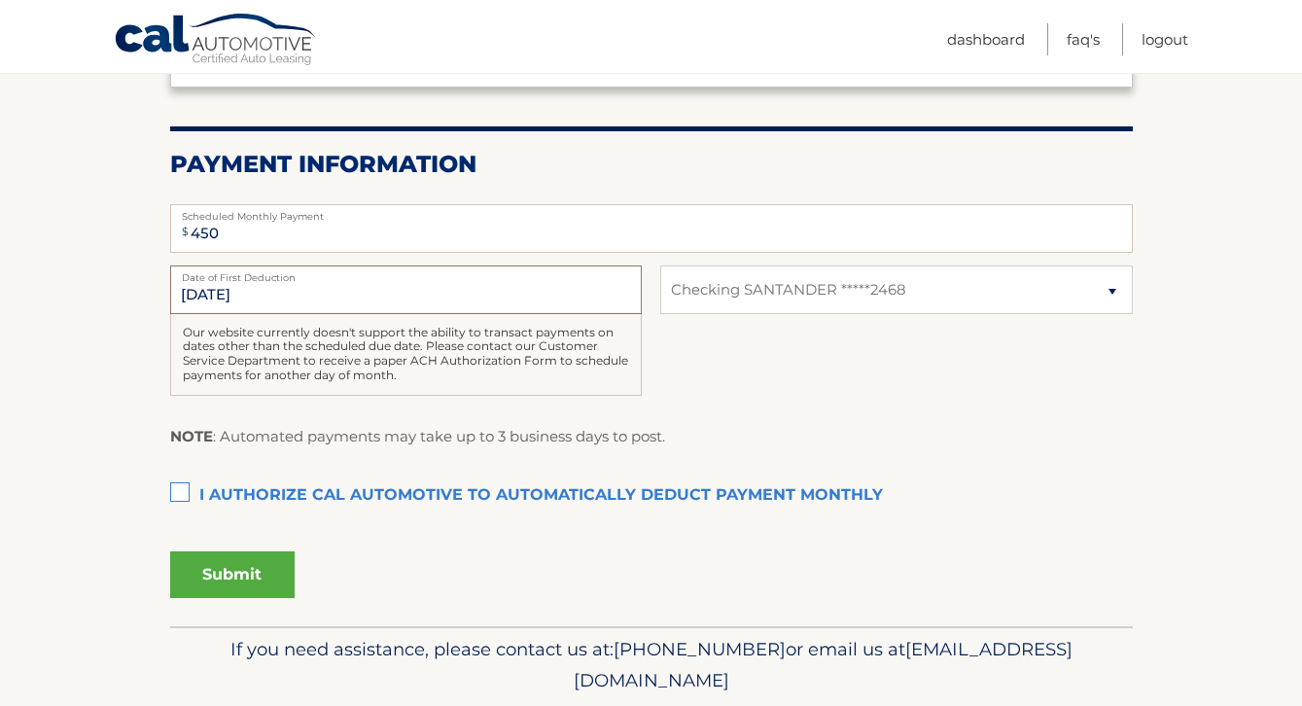
scroll to position [411, 0]
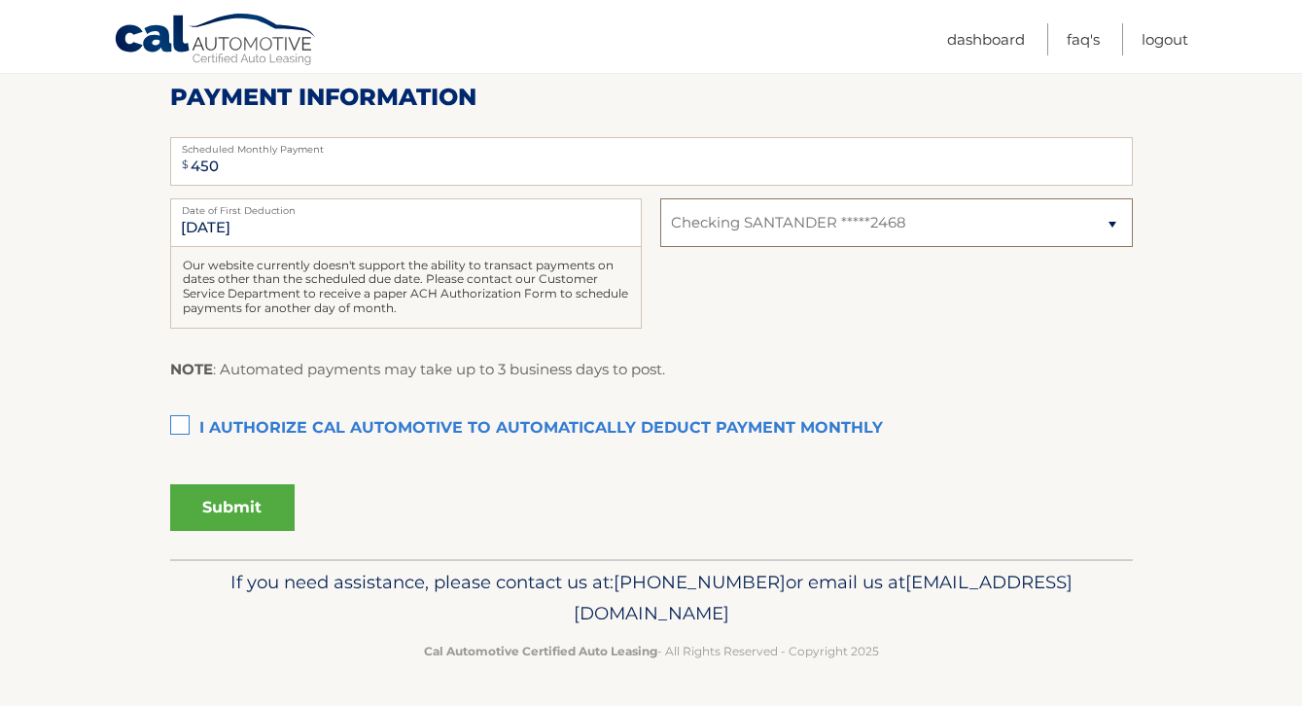
click at [874, 227] on select "Select Bank Account Checking SANTANDER *****2468" at bounding box center [896, 222] width 472 height 49
click at [780, 357] on div "NOTE : Automated payments may take up to 3 business days to post." at bounding box center [651, 377] width 963 height 40
